Goal: Task Accomplishment & Management: Use online tool/utility

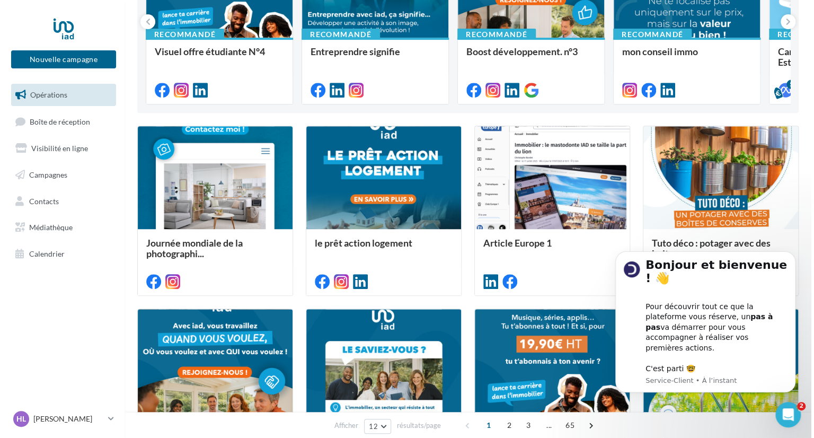
scroll to position [190, 0]
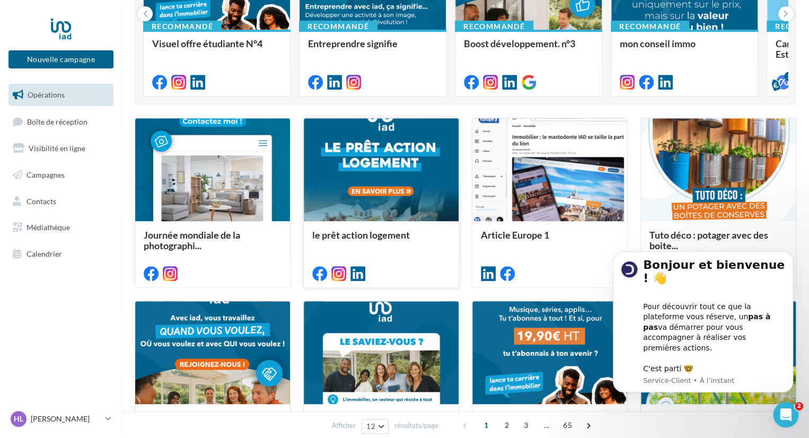
click at [348, 149] on div at bounding box center [381, 170] width 155 height 104
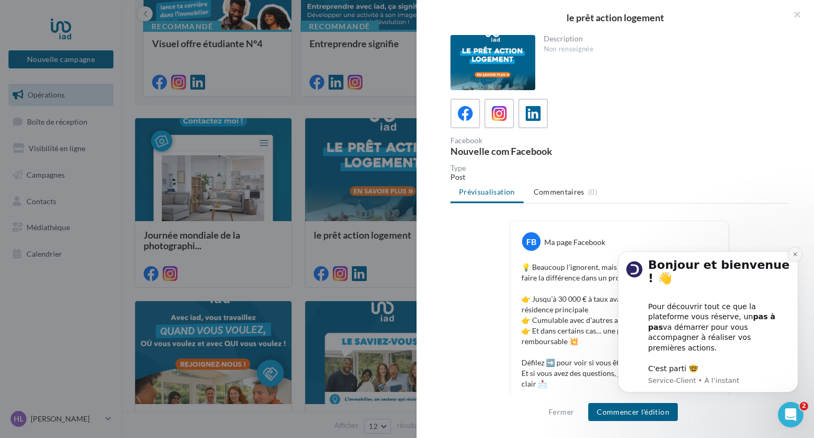
click at [797, 257] on icon "Dismiss notification" at bounding box center [795, 254] width 6 height 6
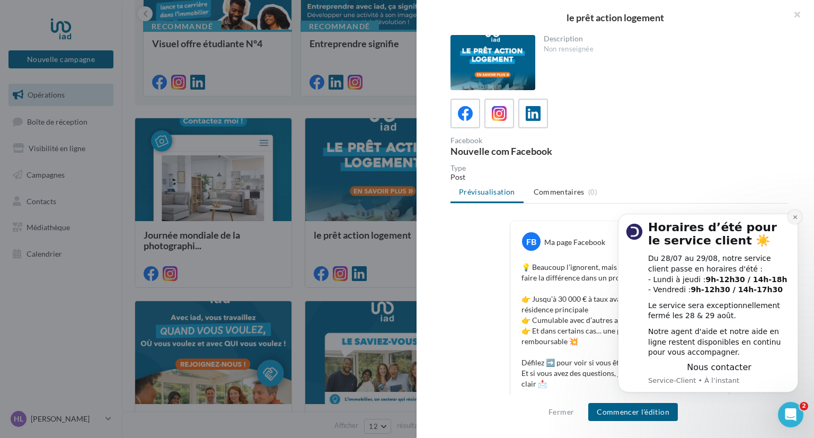
click at [796, 215] on icon "Dismiss notification" at bounding box center [795, 217] width 6 height 6
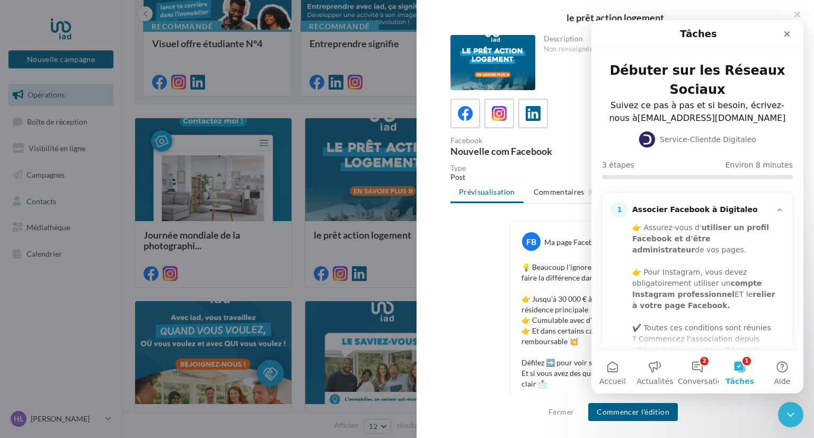
scroll to position [0, 0]
click at [786, 34] on icon "Fermer" at bounding box center [788, 34] width 6 height 6
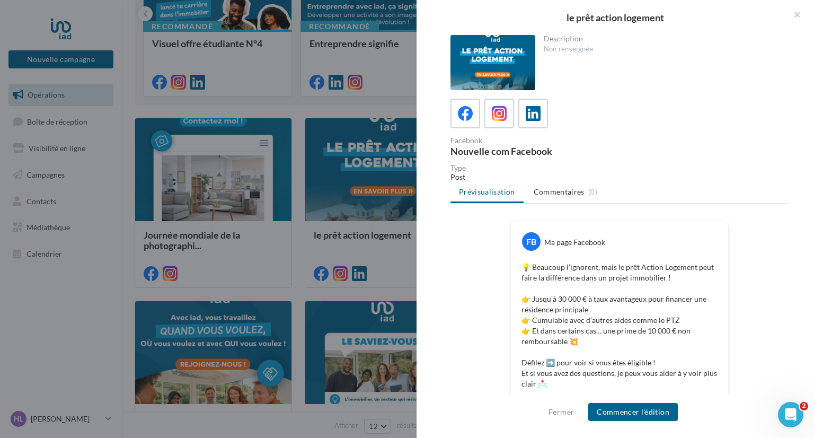
click at [498, 66] on div at bounding box center [493, 62] width 85 height 55
click at [473, 118] on icon at bounding box center [465, 113] width 15 height 15
click at [499, 121] on span at bounding box center [499, 114] width 15 height 16
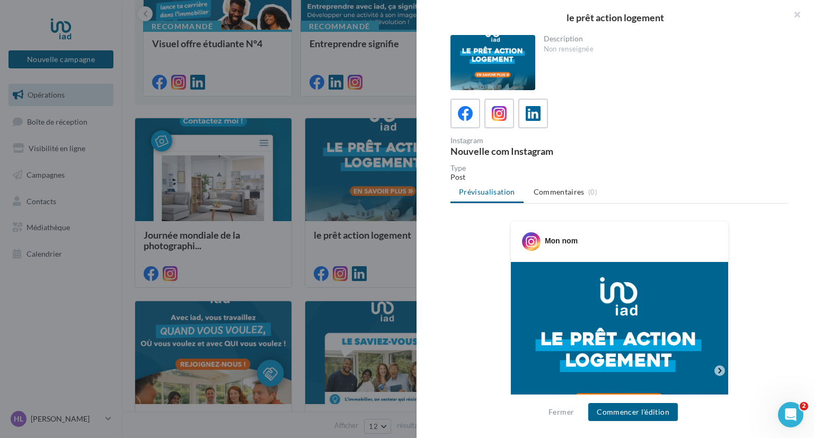
drag, startPoint x: 812, startPoint y: 80, endPoint x: 799, endPoint y: 223, distance: 144.2
click at [799, 223] on div "Description Non renseignée Instagram Nouvelle com Instagram Type Post Prévisual…" at bounding box center [620, 219] width 406 height 369
click at [647, 144] on div "Instagram Nouvelle com Instagram" at bounding box center [624, 146] width 347 height 19
click at [493, 196] on ul "Prévisualisation Commentaires (0)" at bounding box center [620, 192] width 338 height 21
click at [625, 418] on button "Commencer l'édition" at bounding box center [633, 412] width 90 height 18
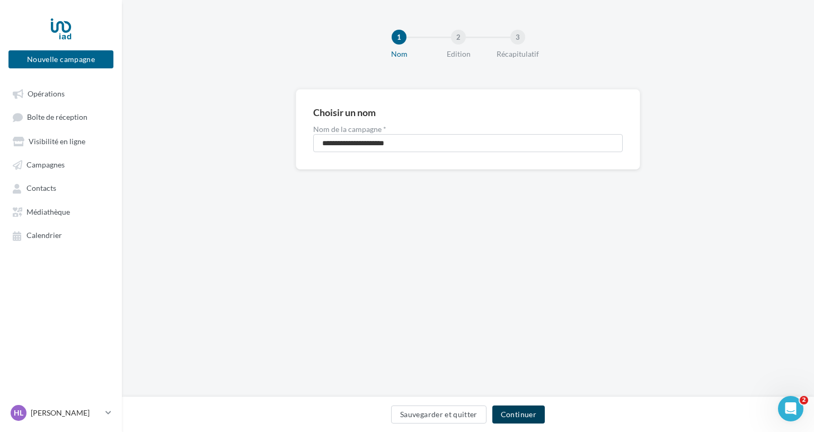
click at [519, 420] on button "Continuer" at bounding box center [518, 415] width 52 height 18
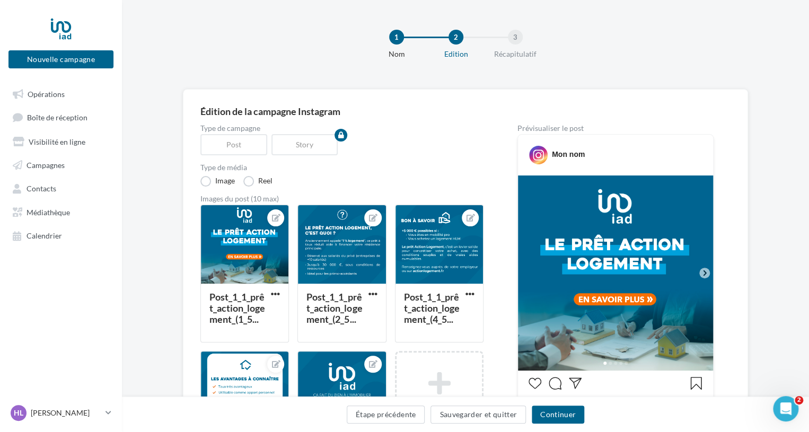
click at [706, 272] on icon at bounding box center [705, 273] width 10 height 10
click at [551, 415] on button "Continuer" at bounding box center [558, 415] width 52 height 18
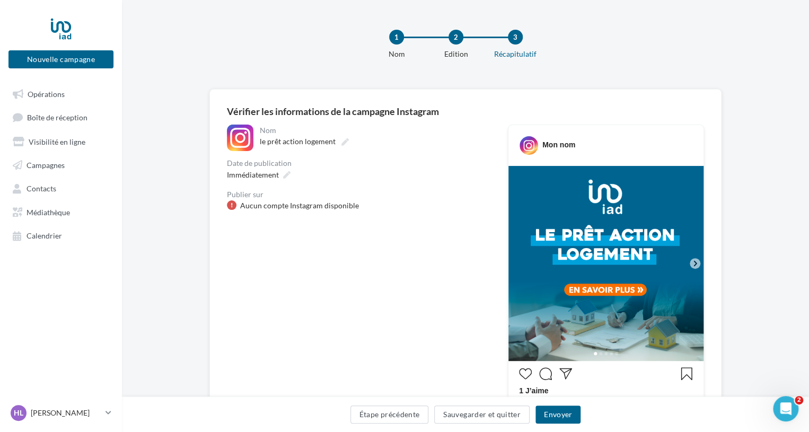
click at [259, 202] on div "Aucun compte Instagram disponible" at bounding box center [299, 205] width 119 height 11
click at [546, 144] on div "Mon nom" at bounding box center [558, 144] width 33 height 11
click at [265, 130] on div "Nom" at bounding box center [374, 130] width 229 height 7
click at [110, 417] on icon at bounding box center [108, 412] width 6 height 9
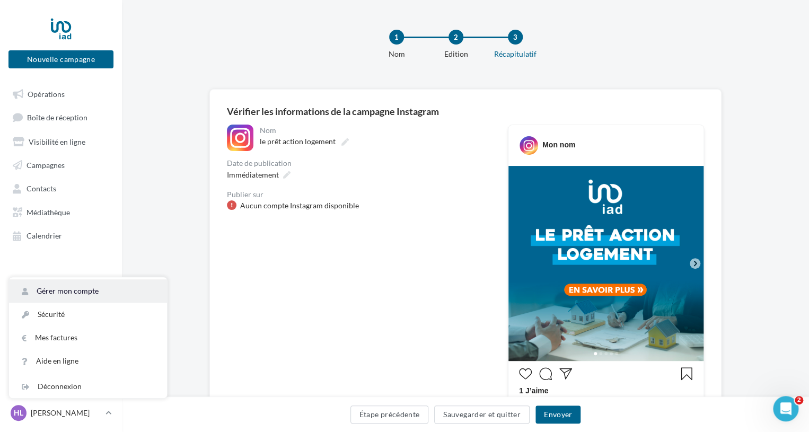
click at [69, 292] on link "Gérer mon compte" at bounding box center [88, 290] width 158 height 23
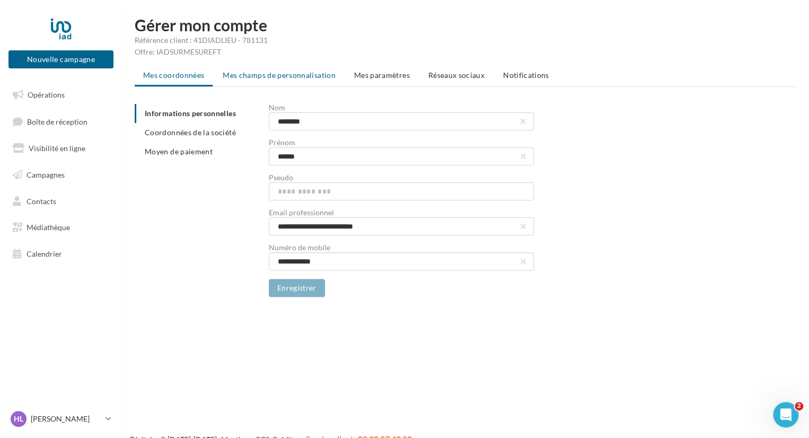
click at [263, 74] on span "Mes champs de personnalisation" at bounding box center [279, 74] width 113 height 9
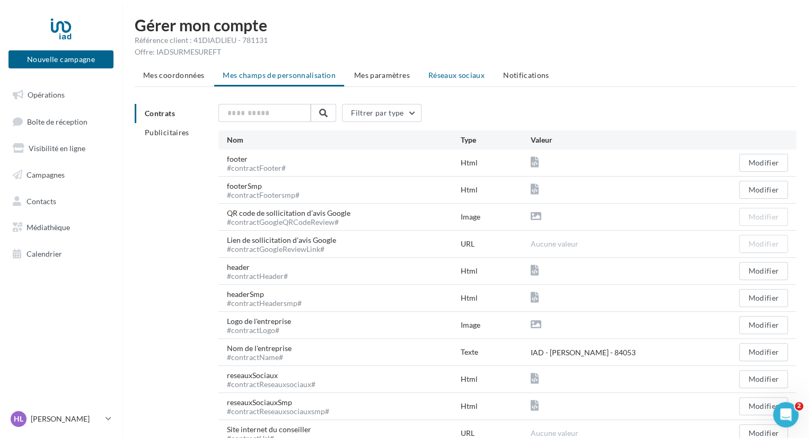
click at [442, 77] on span "Réseaux sociaux" at bounding box center [456, 74] width 56 height 9
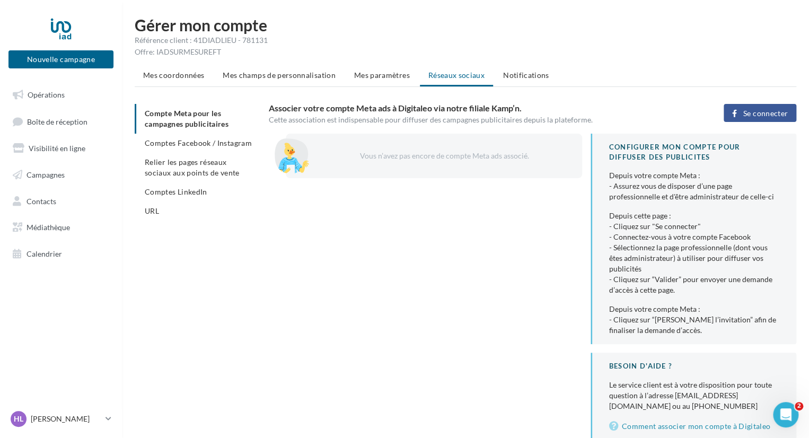
drag, startPoint x: 613, startPoint y: 152, endPoint x: 676, endPoint y: 329, distance: 187.6
click at [676, 329] on div "CONFIGURER MON COMPTE POUR DIFFUSER DES PUBLICITES Depuis votre compte Meta : -…" at bounding box center [694, 239] width 206 height 210
click at [677, 427] on link "Comment associer mon compte à Digitaleo" at bounding box center [694, 426] width 170 height 13
click at [59, 175] on span "Campagnes" at bounding box center [46, 174] width 38 height 9
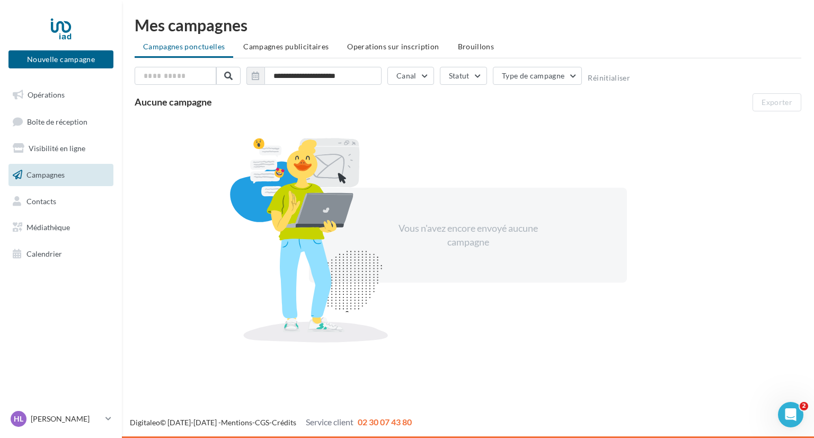
click at [46, 142] on link "Visibilité en ligne" at bounding box center [60, 148] width 109 height 22
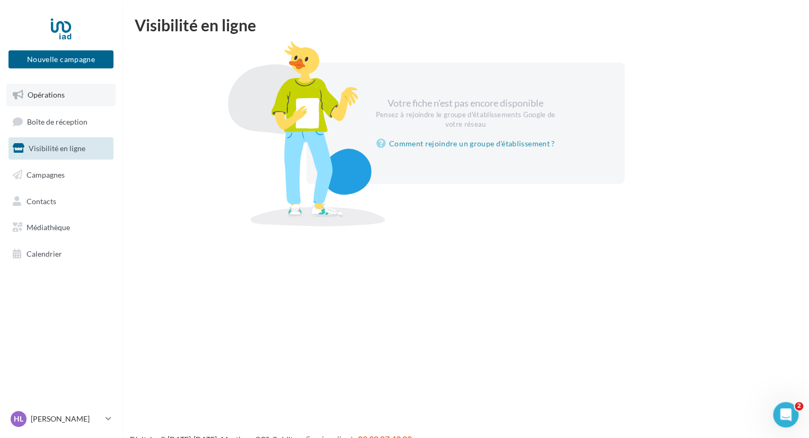
click at [42, 95] on span "Opérations" at bounding box center [46, 94] width 37 height 9
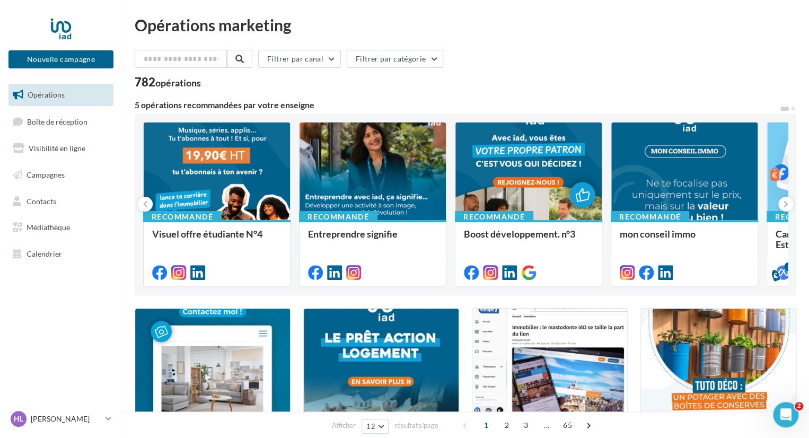
drag, startPoint x: 134, startPoint y: 80, endPoint x: 210, endPoint y: 85, distance: 76.5
click at [785, 206] on icon at bounding box center [785, 204] width 5 height 11
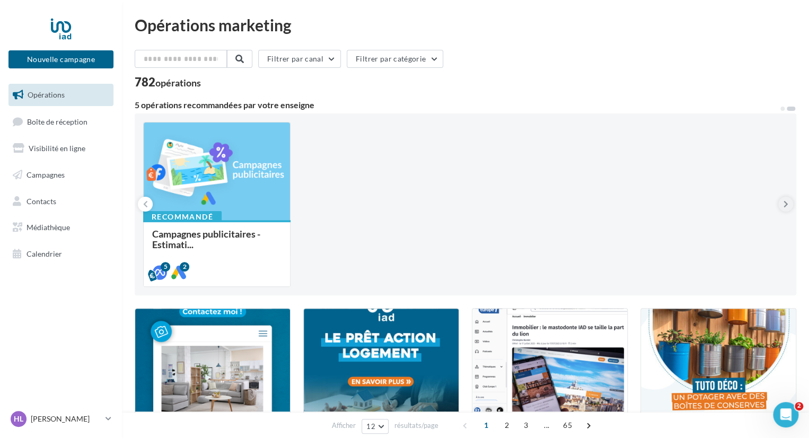
click at [785, 206] on icon at bounding box center [785, 204] width 5 height 11
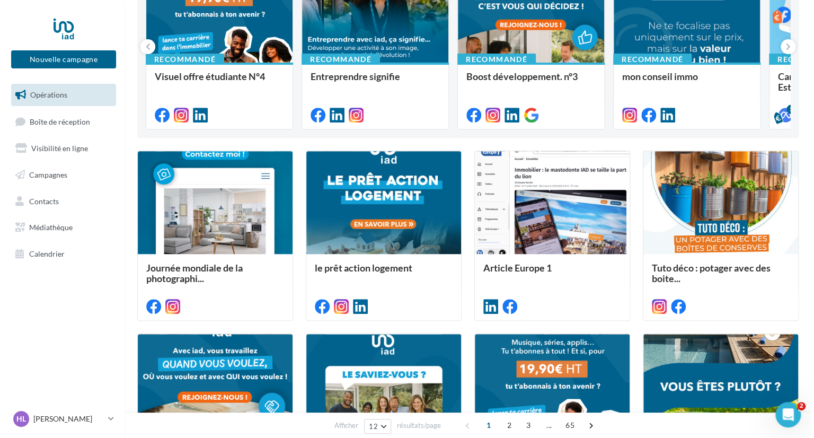
scroll to position [158, 0]
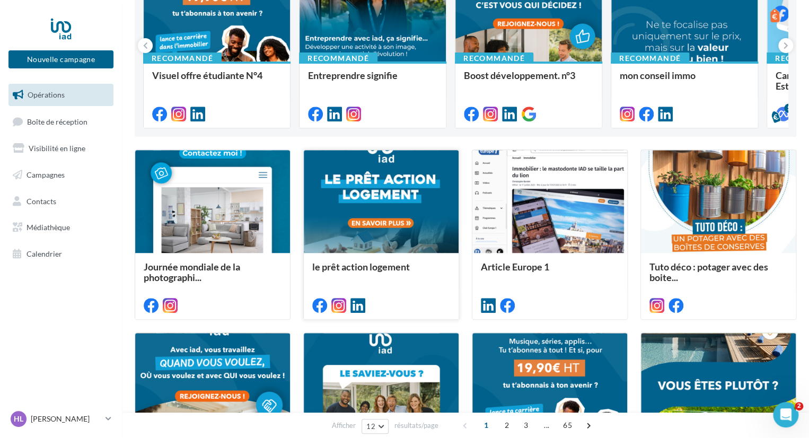
click at [363, 214] on div at bounding box center [381, 202] width 155 height 104
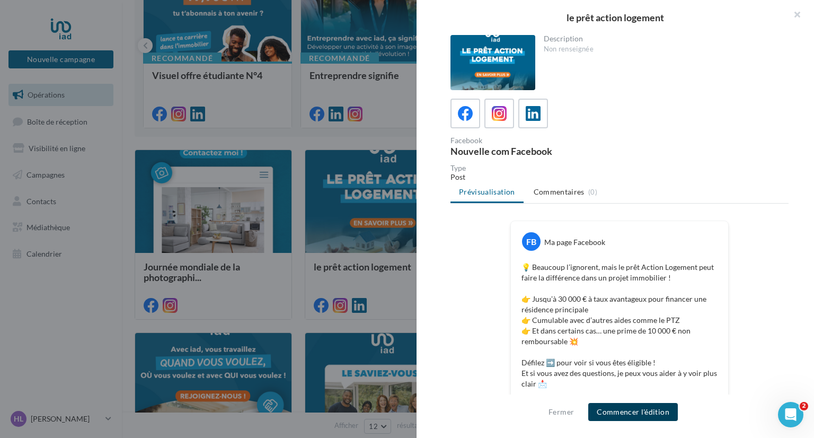
click at [636, 415] on button "Commencer l'édition" at bounding box center [633, 412] width 90 height 18
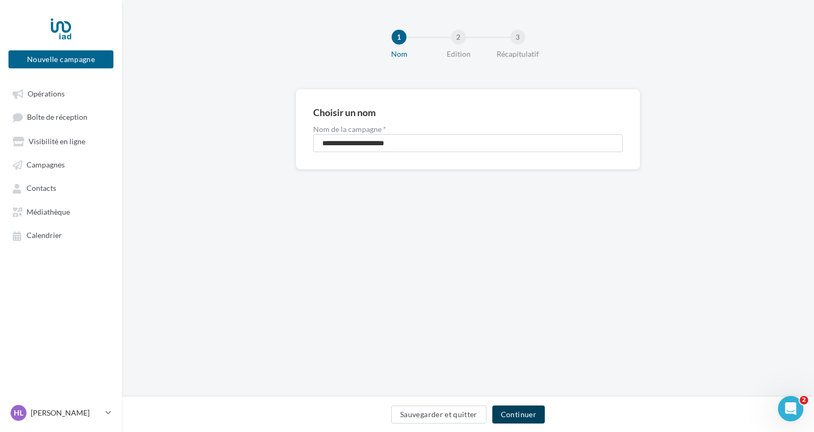
click at [523, 408] on button "Continuer" at bounding box center [518, 415] width 52 height 18
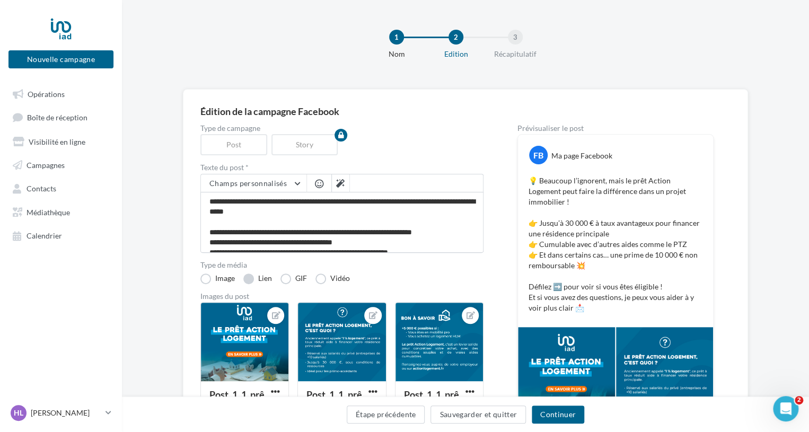
click at [250, 281] on label "Lien" at bounding box center [257, 279] width 29 height 11
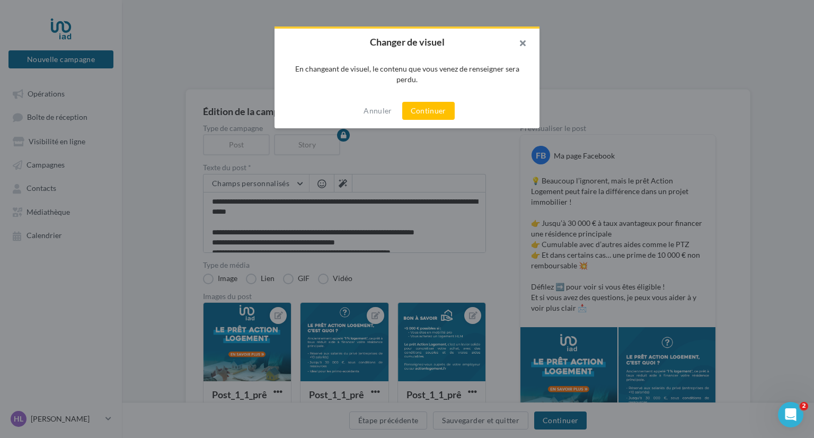
click at [525, 44] on button "button" at bounding box center [518, 45] width 42 height 32
